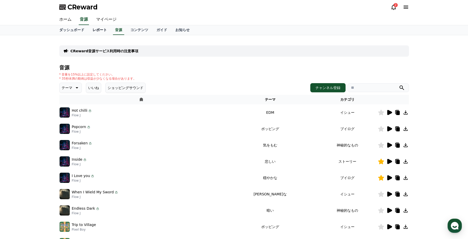
click at [88, 29] on link "レポート" at bounding box center [99, 30] width 22 height 10
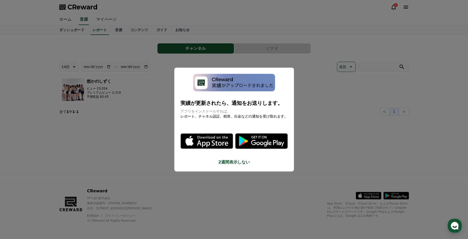
click at [69, 29] on button "close modal" at bounding box center [234, 119] width 468 height 239
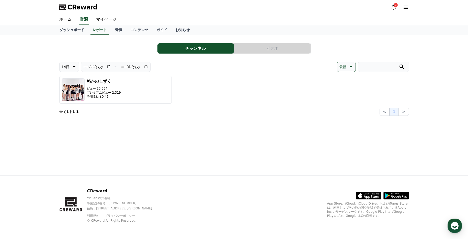
click at [69, 29] on link "ダッシュボード" at bounding box center [71, 30] width 33 height 10
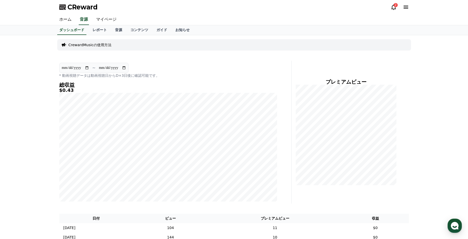
click at [392, 6] on icon at bounding box center [393, 7] width 5 height 5
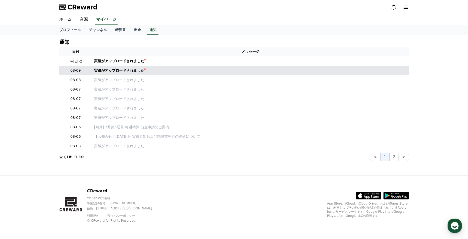
click at [108, 71] on div "実績がアップロードされました" at bounding box center [119, 70] width 50 height 5
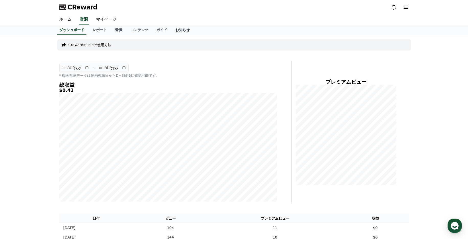
click at [395, 9] on icon at bounding box center [393, 7] width 5 height 5
